Goal: Task Accomplishment & Management: Manage account settings

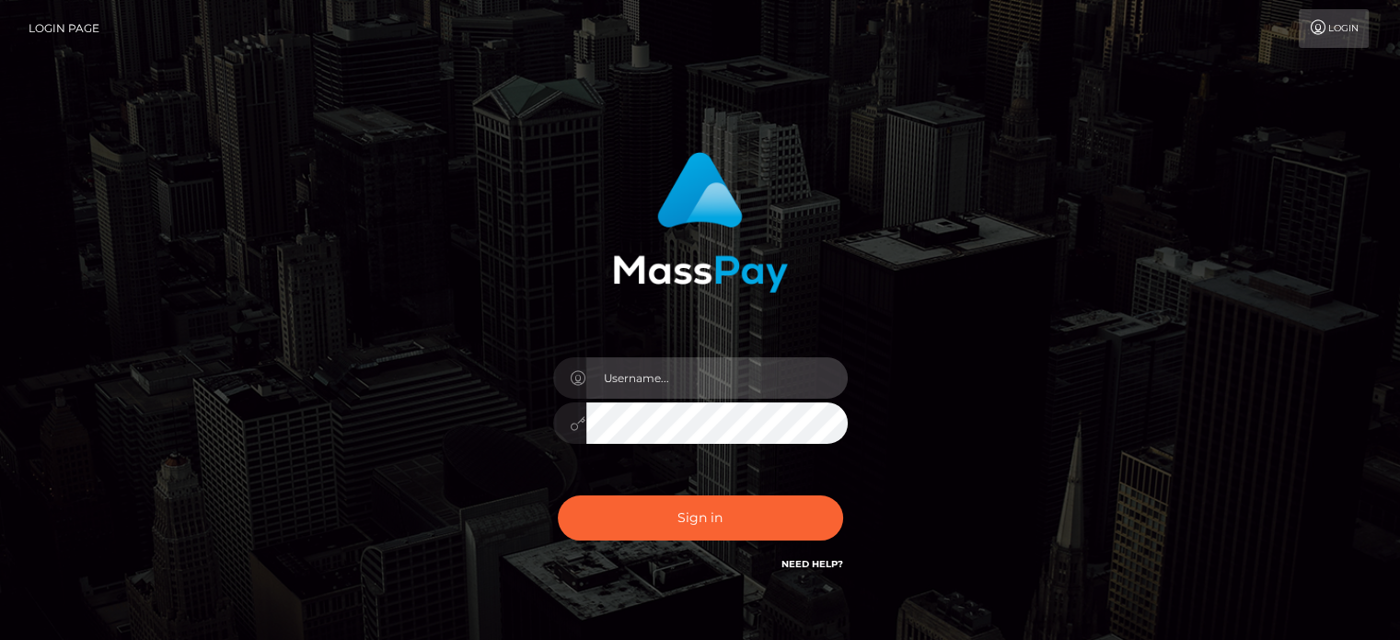
type input "[PERSON_NAME].megabonanza"
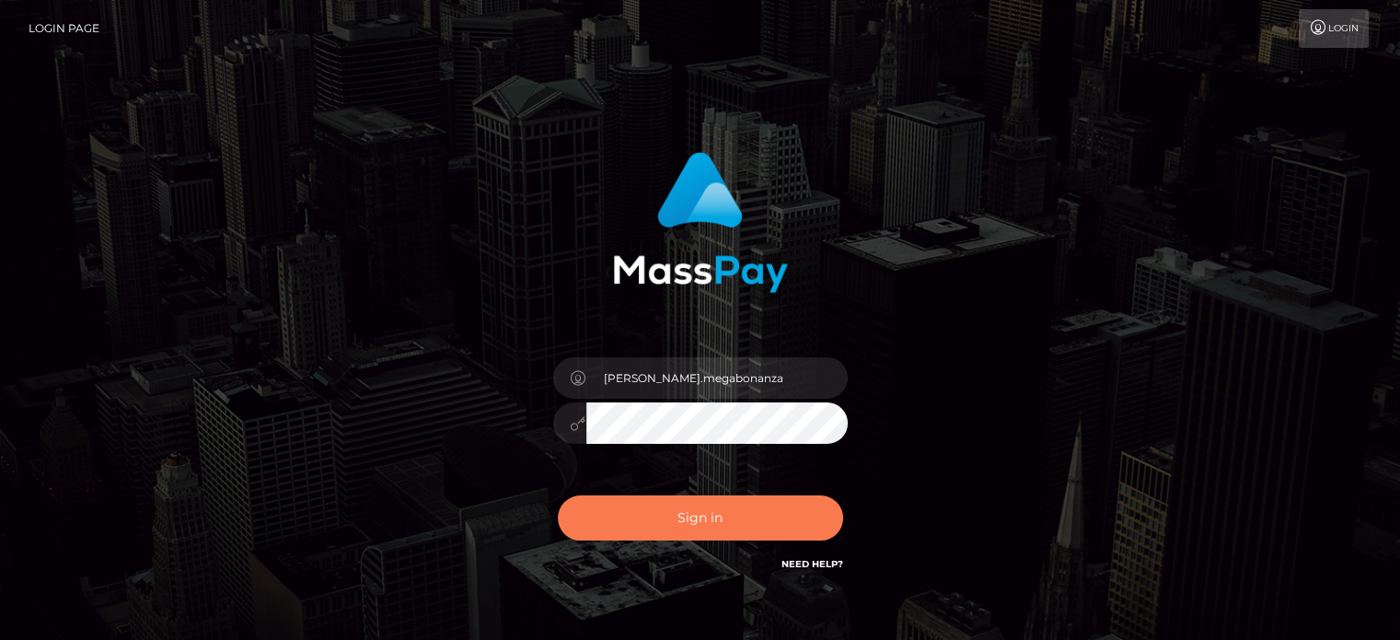
click at [715, 514] on button "Sign in" at bounding box center [700, 517] width 285 height 45
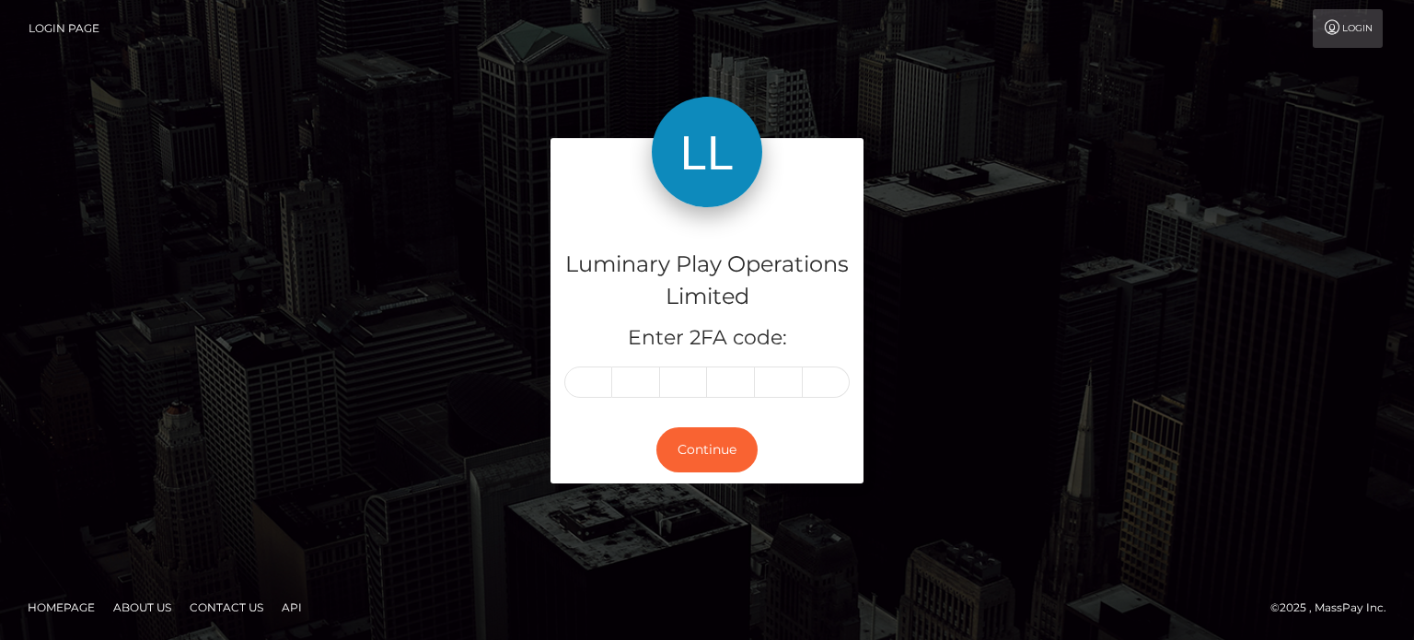
click at [586, 376] on input "text" at bounding box center [588, 381] width 48 height 31
type input "1"
type input "3"
type input "9"
type input "2"
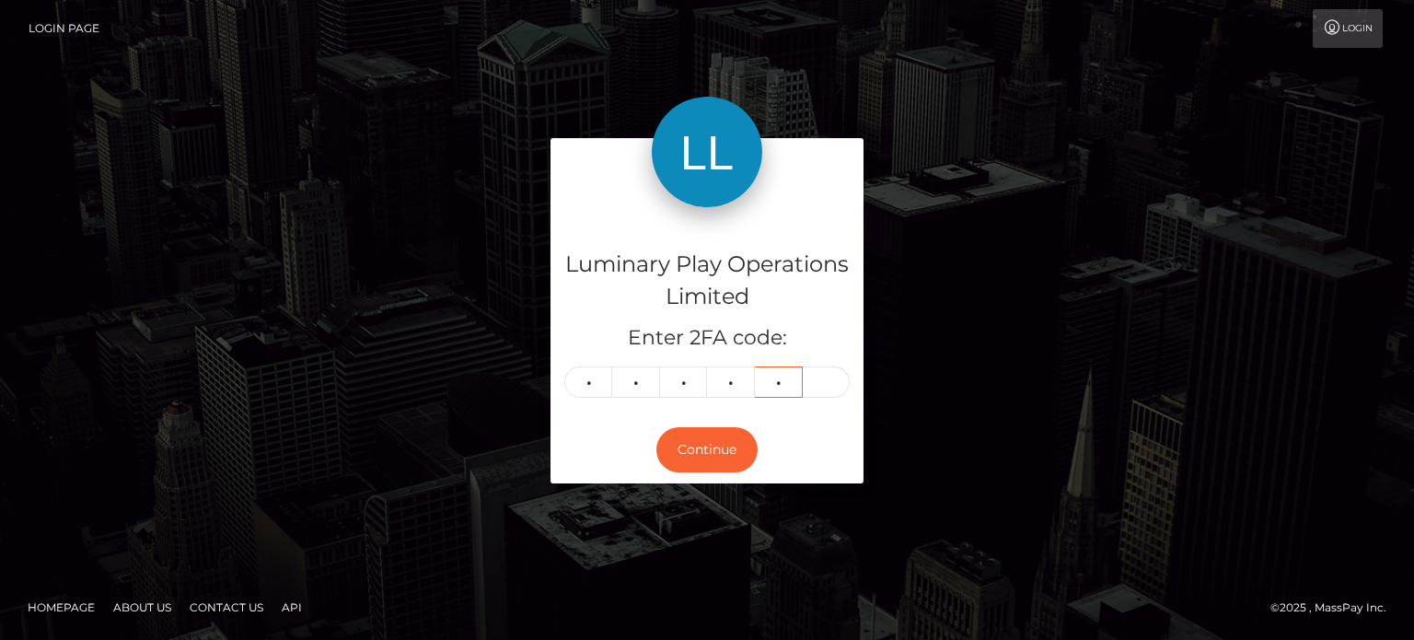
type input "7"
type input "8"
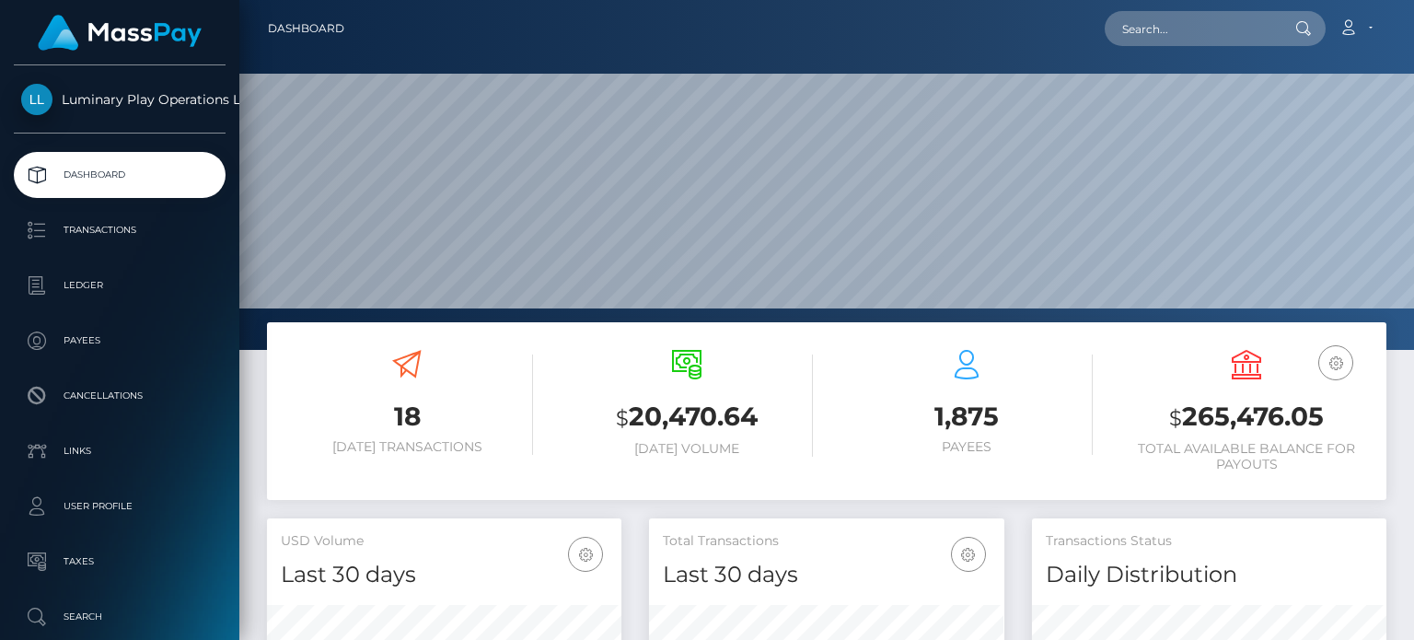
scroll to position [326, 353]
click at [1213, 411] on h3 "$ 265,476.05" at bounding box center [1246, 418] width 252 height 38
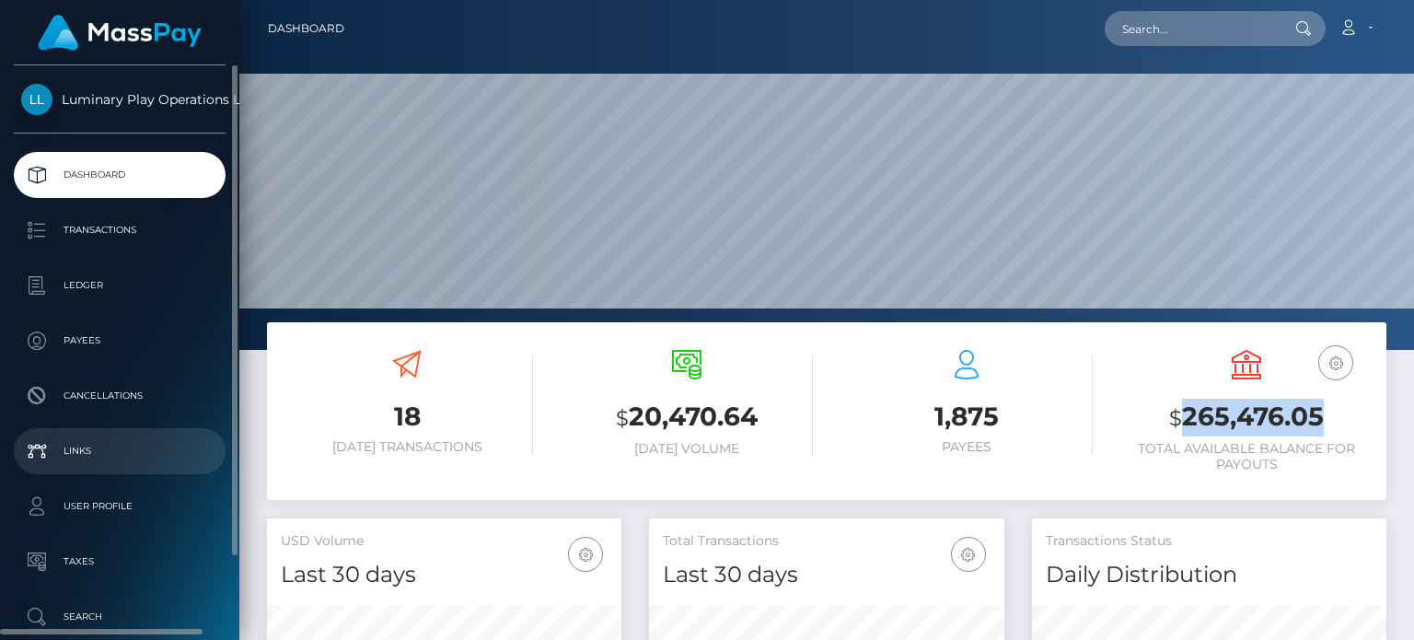
copy h3 "265,476.05"
